Goal: Complete application form

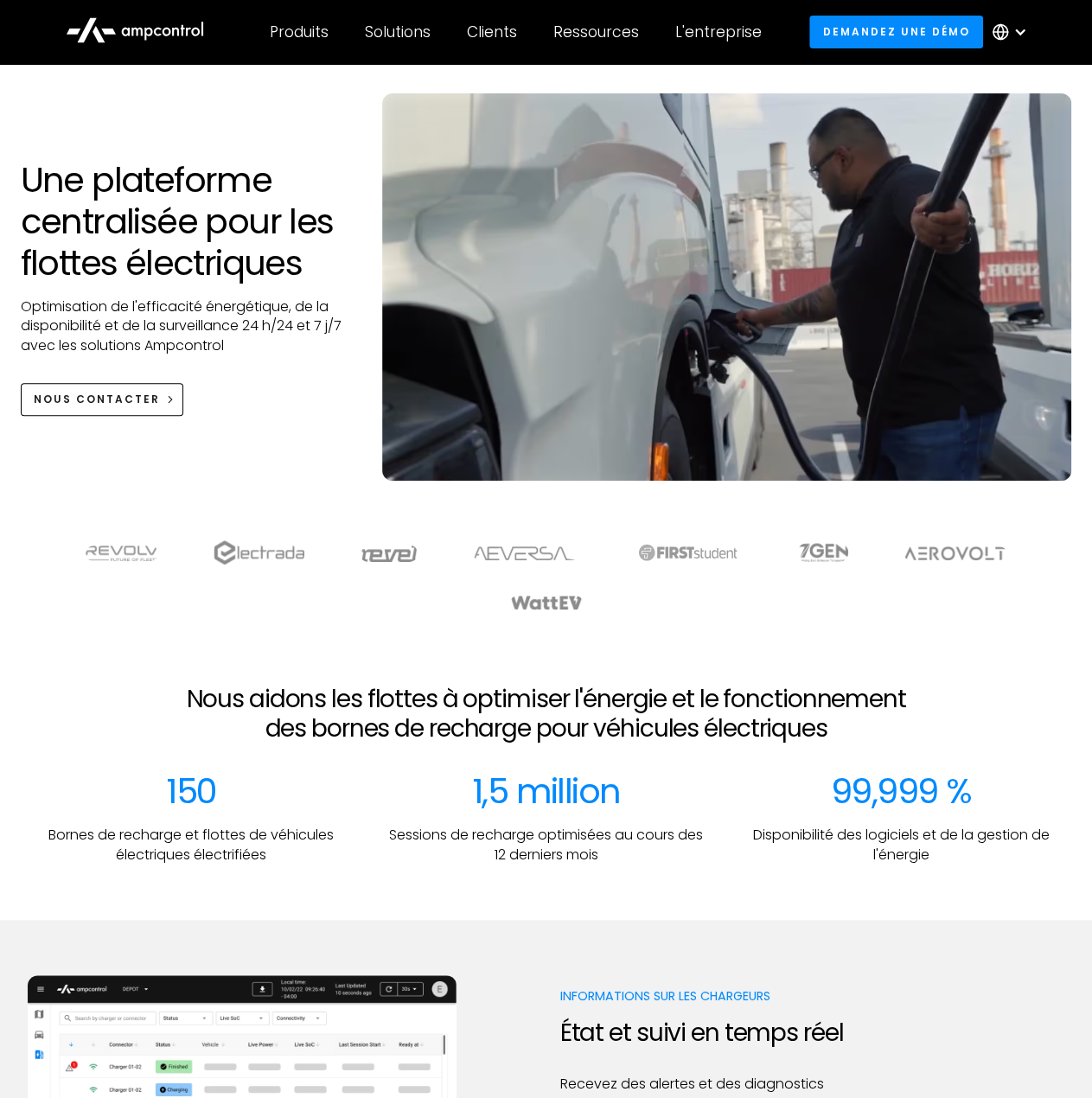
scroll to position [87, 0]
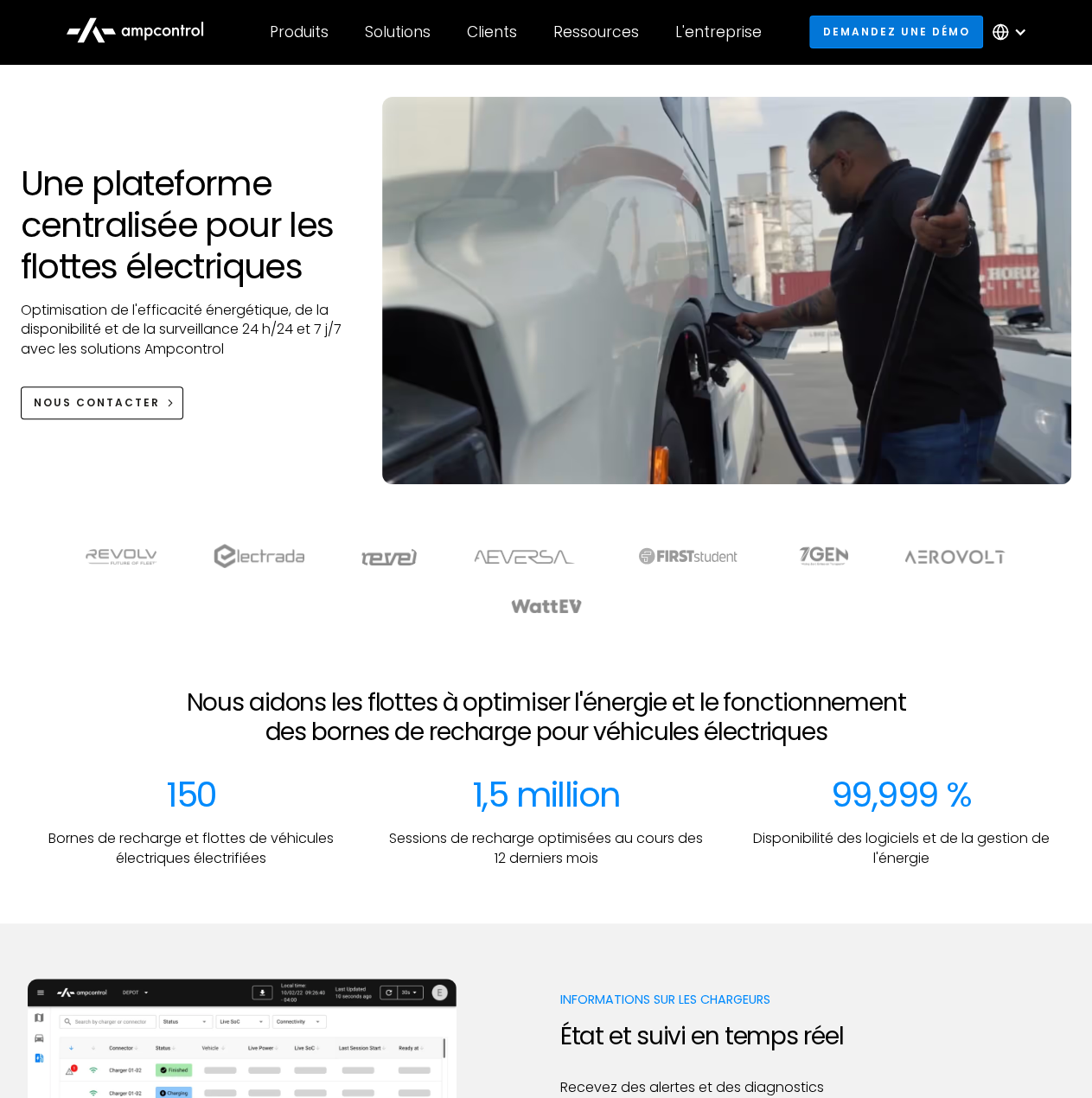
click at [923, 31] on link "Demandez une démo" at bounding box center [896, 31] width 174 height 32
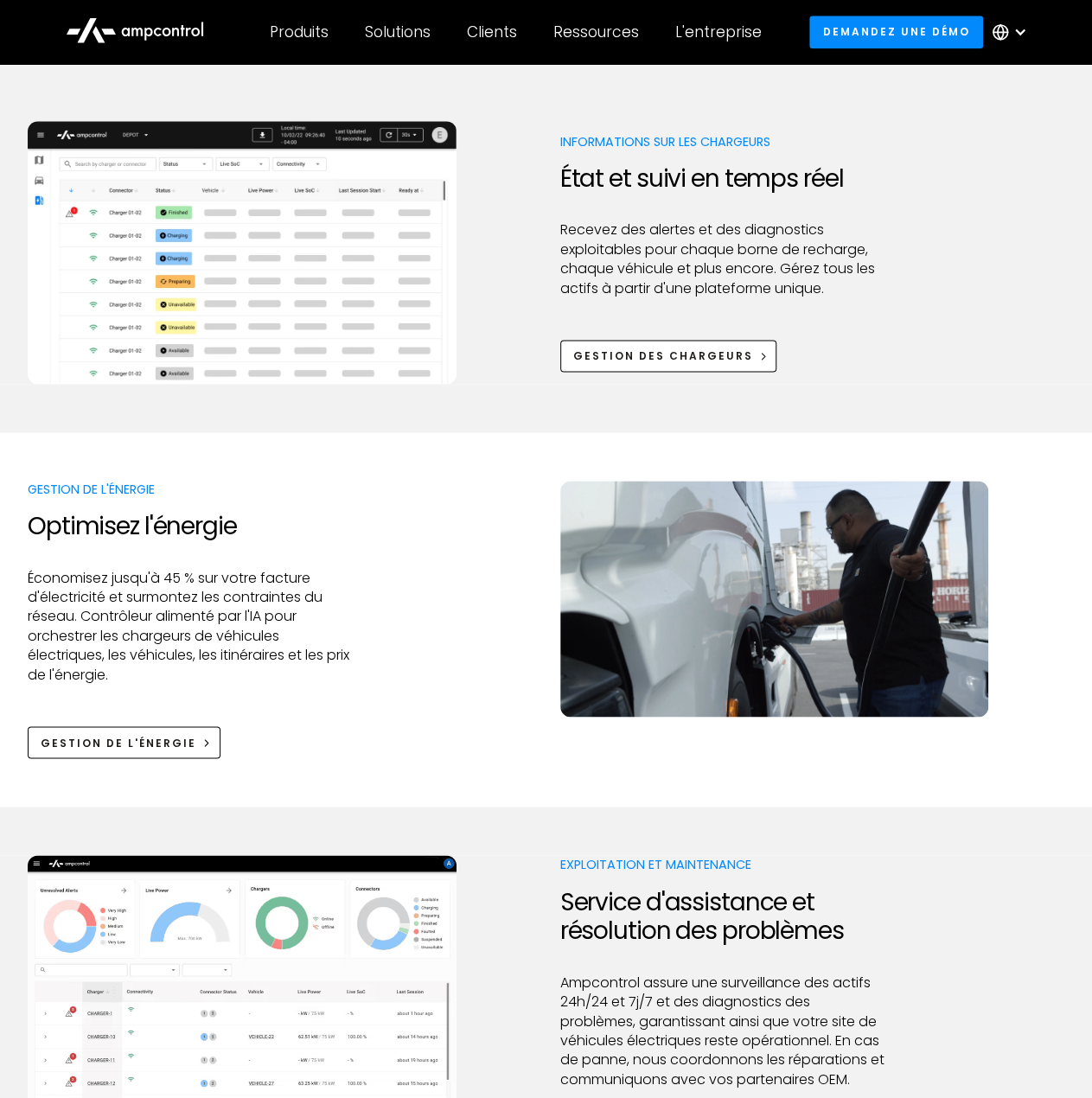
scroll to position [950, 0]
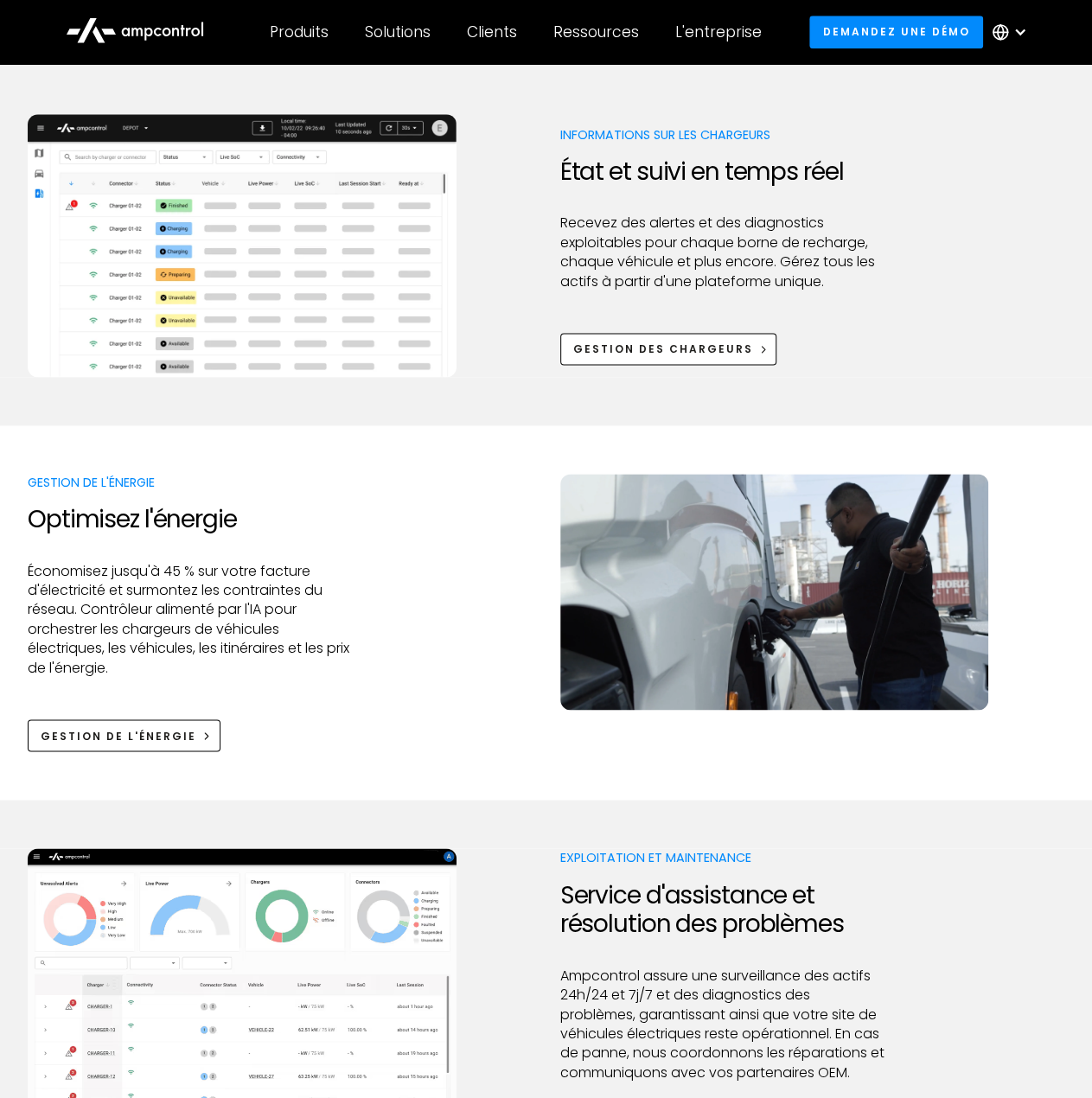
click at [242, 206] on img at bounding box center [242, 245] width 428 height 262
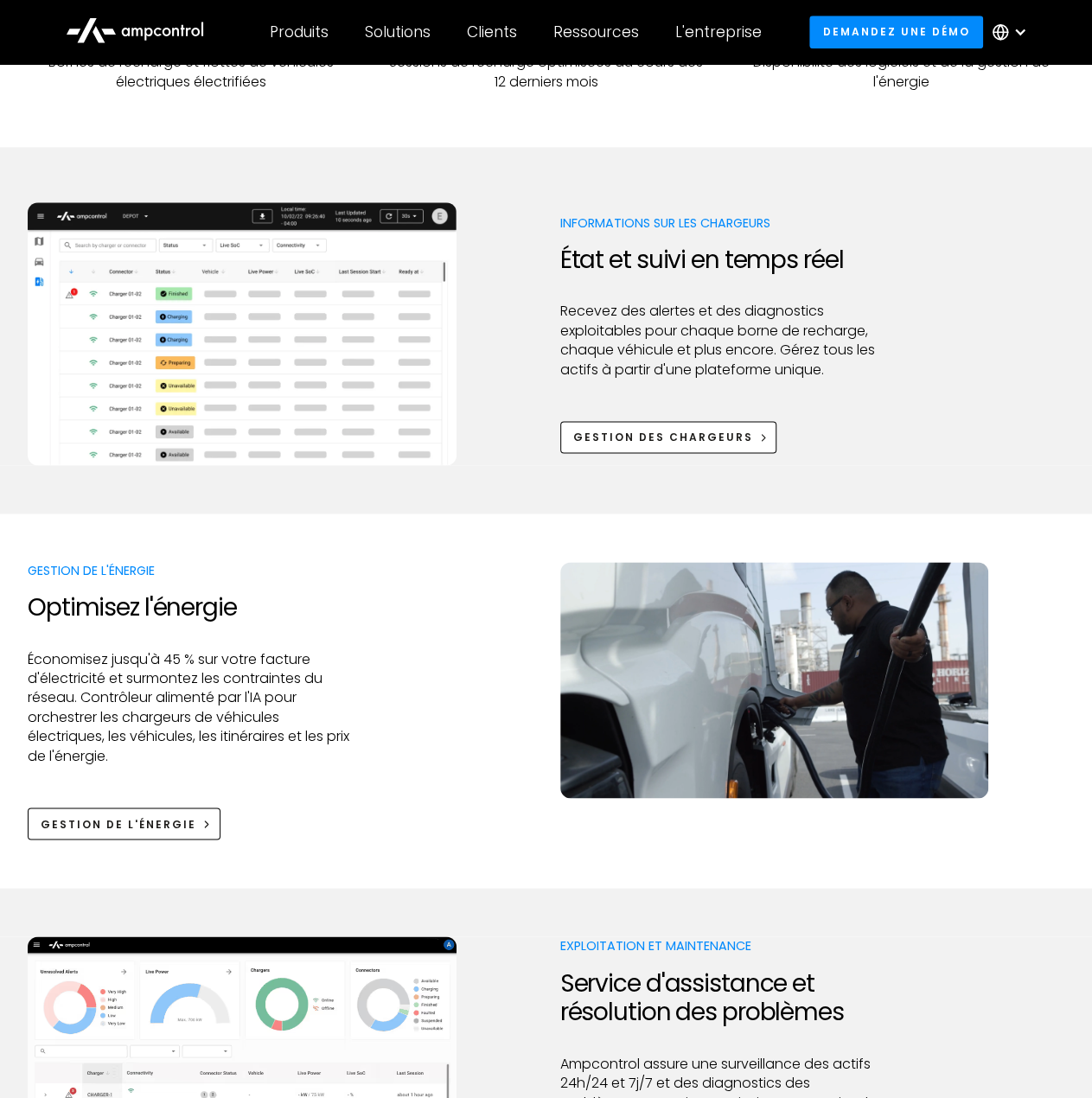
scroll to position [864, 0]
